Goal: Download file/media

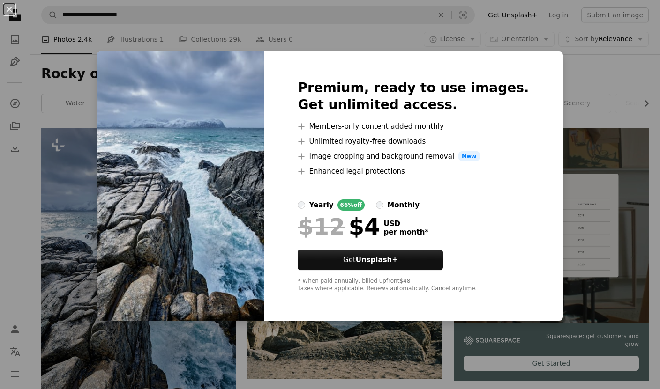
scroll to position [107, 0]
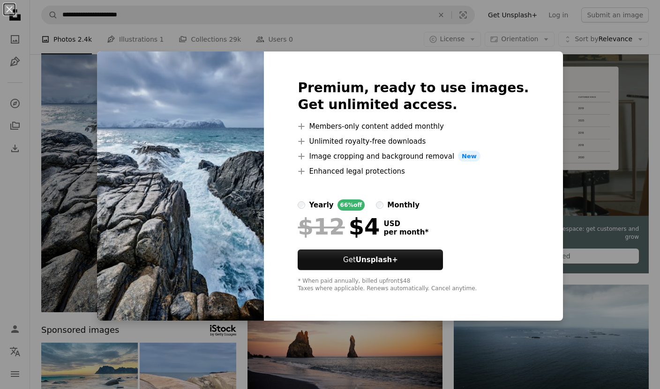
click at [170, 199] on img at bounding box center [180, 187] width 167 height 270
click at [68, 214] on div "An X shape Premium, ready to use images. Get unlimited access. A plus sign Memb…" at bounding box center [330, 194] width 660 height 389
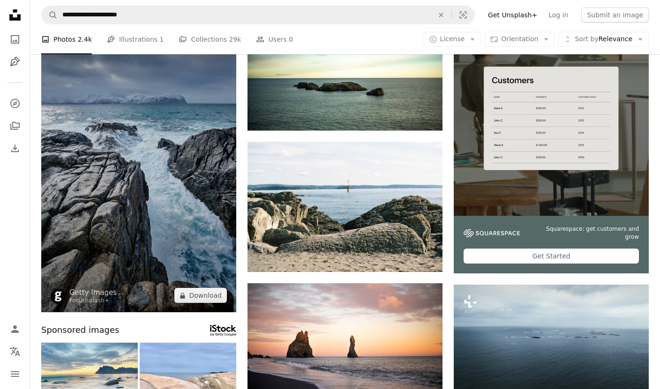
click at [104, 204] on img at bounding box center [138, 166] width 195 height 291
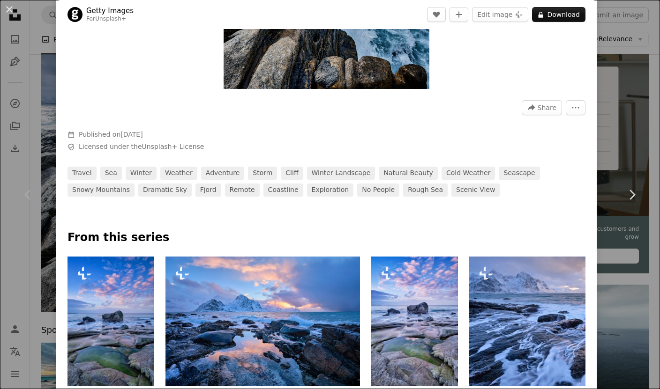
scroll to position [55, 0]
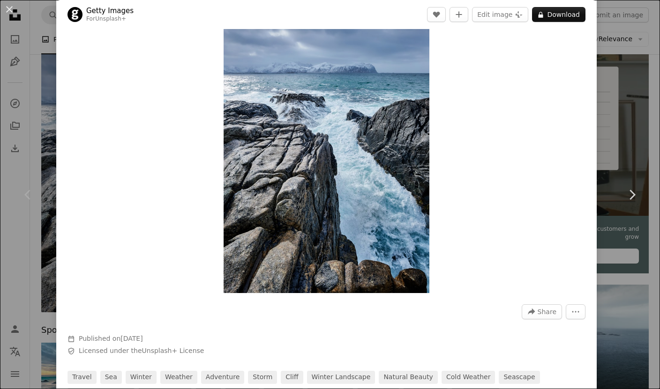
click at [615, 91] on div "An X shape Chevron left Chevron right Getty Images For Unsplash+ A heart A plus…" at bounding box center [330, 194] width 660 height 389
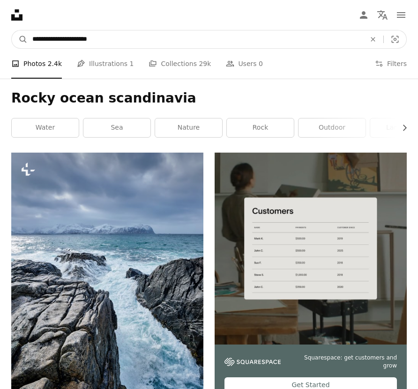
click at [155, 32] on input "**********" at bounding box center [195, 39] width 335 height 18
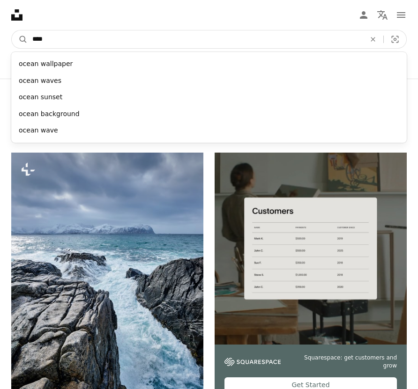
type input "*****"
click button "A magnifying glass" at bounding box center [20, 39] width 16 height 18
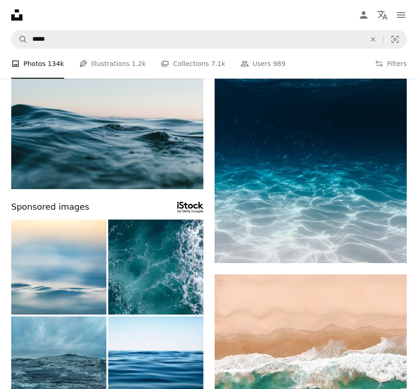
scroll to position [437, 0]
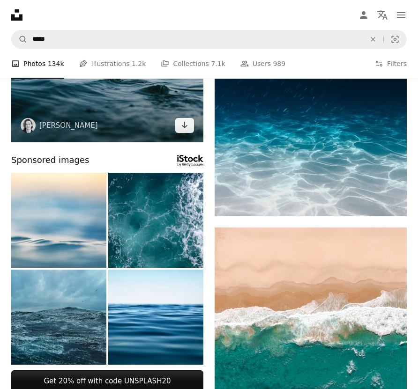
click at [159, 131] on img at bounding box center [107, 79] width 192 height 128
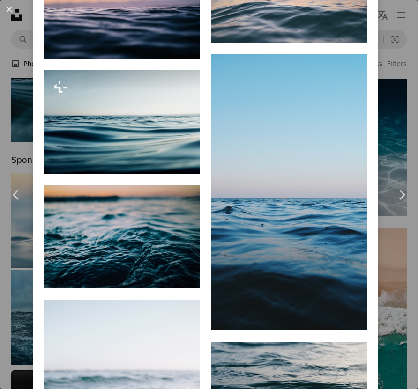
scroll to position [743, 0]
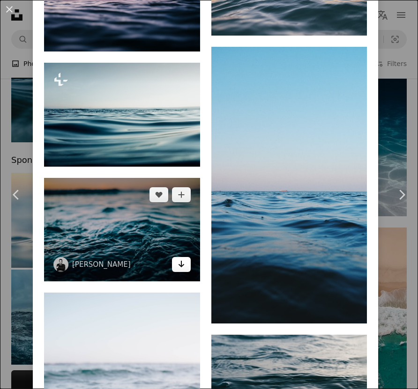
click at [180, 270] on icon "Arrow pointing down" at bounding box center [181, 264] width 7 height 11
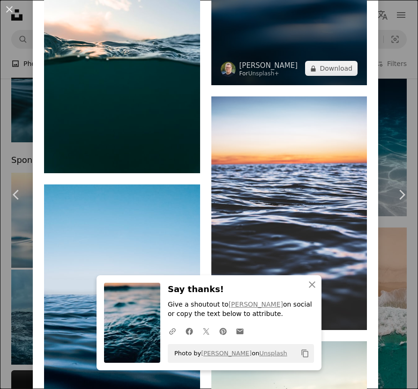
scroll to position [1373, 0]
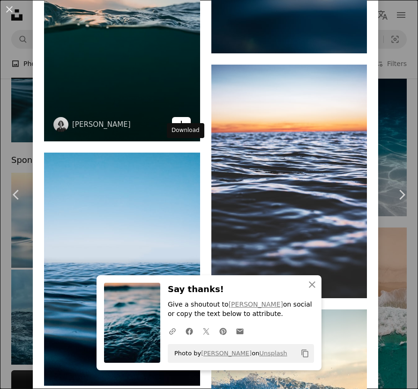
click at [184, 127] on icon "Download" at bounding box center [181, 124] width 6 height 7
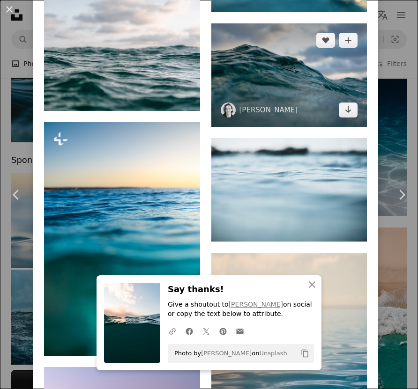
scroll to position [1905, 0]
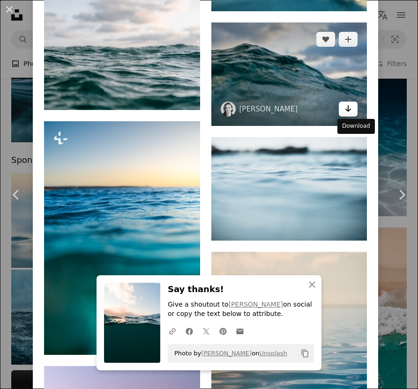
click at [352, 114] on icon "Arrow pointing down" at bounding box center [347, 108] width 7 height 11
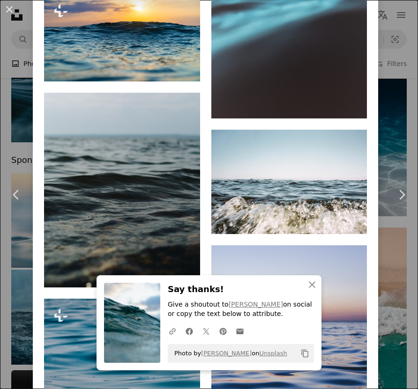
scroll to position [3661, 0]
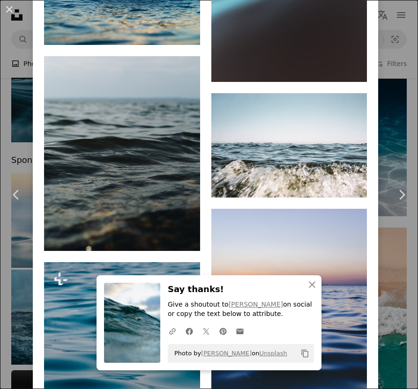
click at [397, 133] on div "An X shape Chevron left Chevron right [PERSON_NAME] matthardy A heart A plus si…" at bounding box center [209, 194] width 418 height 389
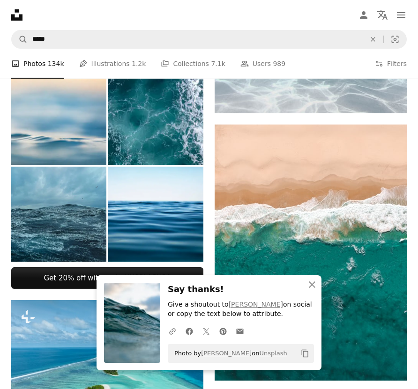
scroll to position [769, 0]
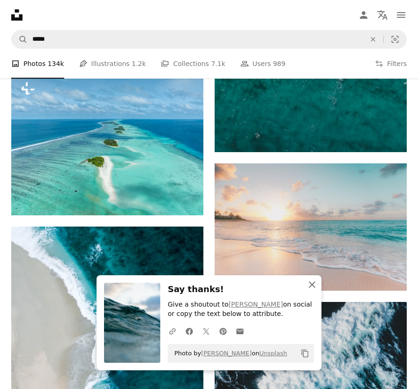
click at [311, 282] on icon "An X shape" at bounding box center [311, 284] width 11 height 11
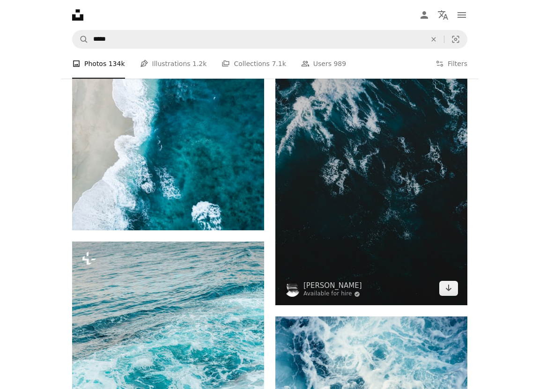
scroll to position [1127, 0]
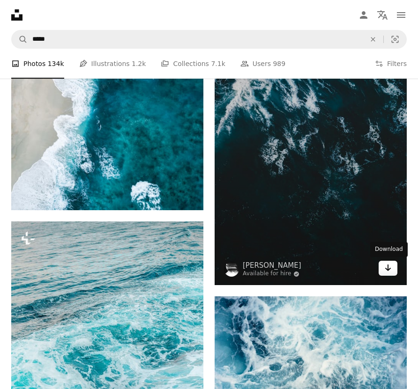
click at [391, 270] on icon "Arrow pointing down" at bounding box center [387, 267] width 7 height 11
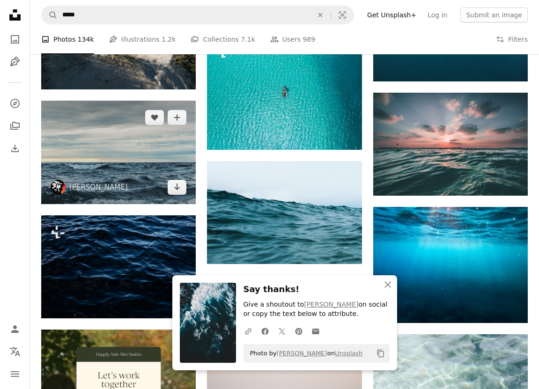
scroll to position [1127, 0]
